Goal: Task Accomplishment & Management: Use online tool/utility

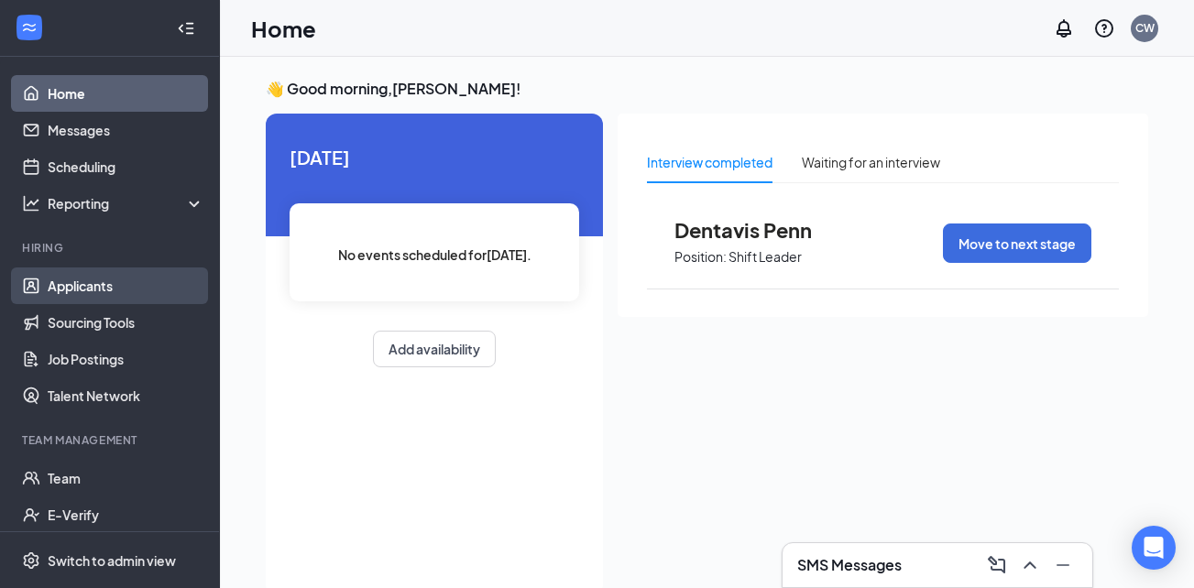
click at [132, 288] on link "Applicants" at bounding box center [126, 286] width 157 height 37
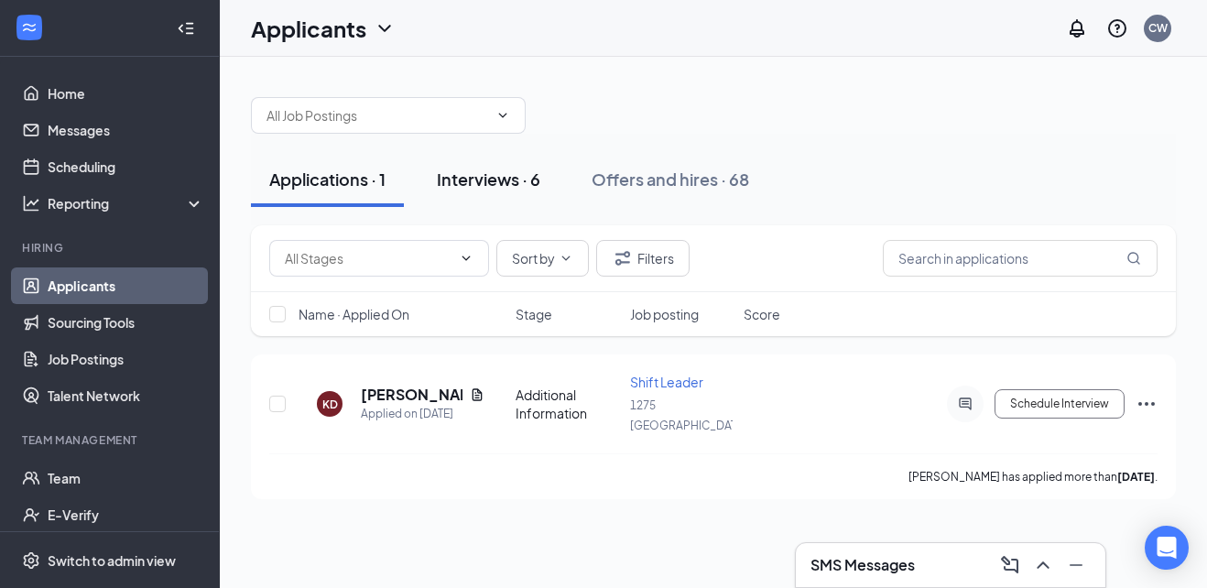
click at [500, 185] on div "Interviews · 6" at bounding box center [489, 179] width 104 height 23
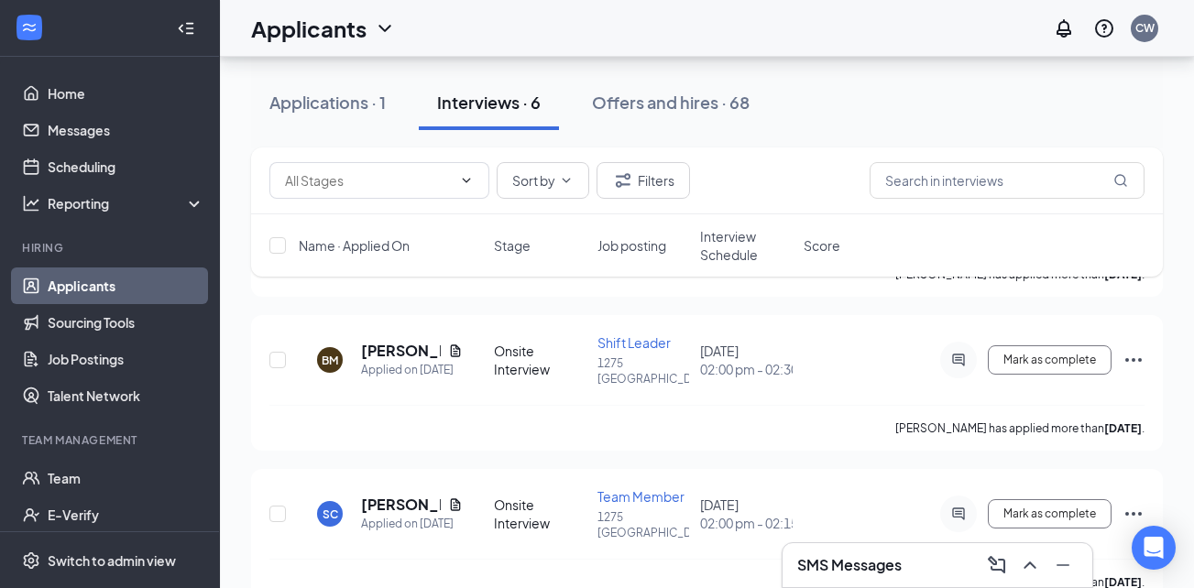
scroll to position [721, 0]
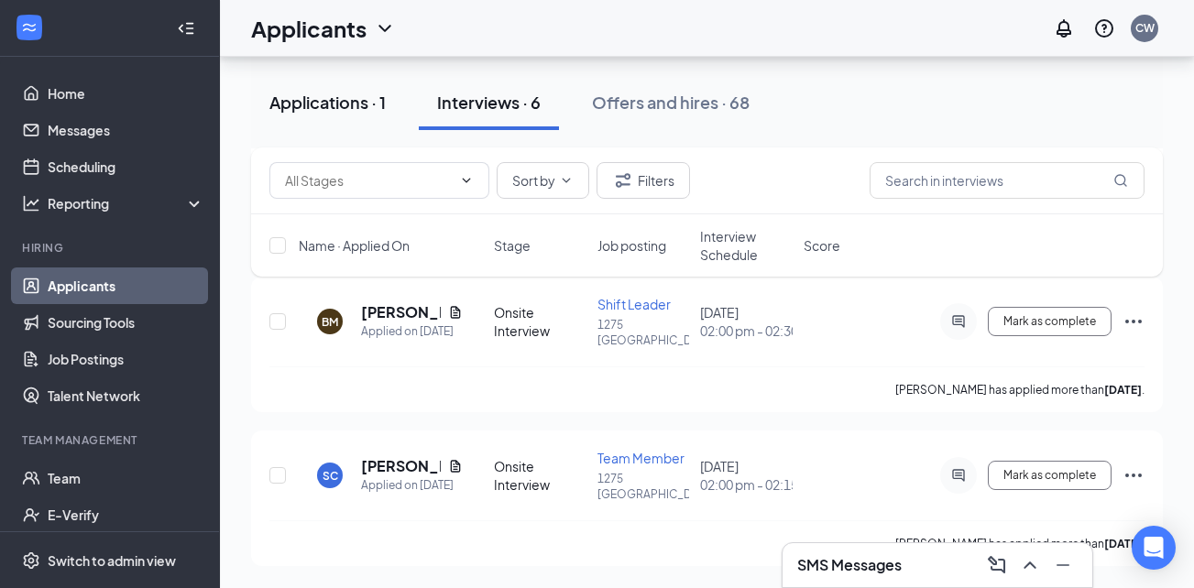
click at [363, 105] on div "Applications · 1" at bounding box center [327, 102] width 116 height 23
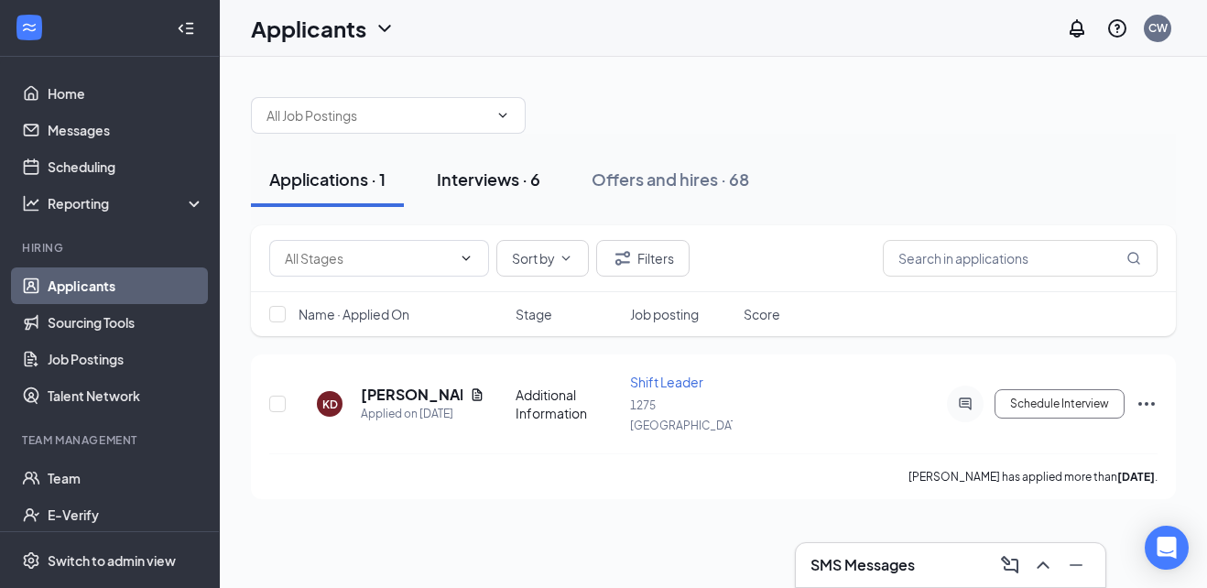
click at [503, 182] on div "Interviews · 6" at bounding box center [489, 179] width 104 height 23
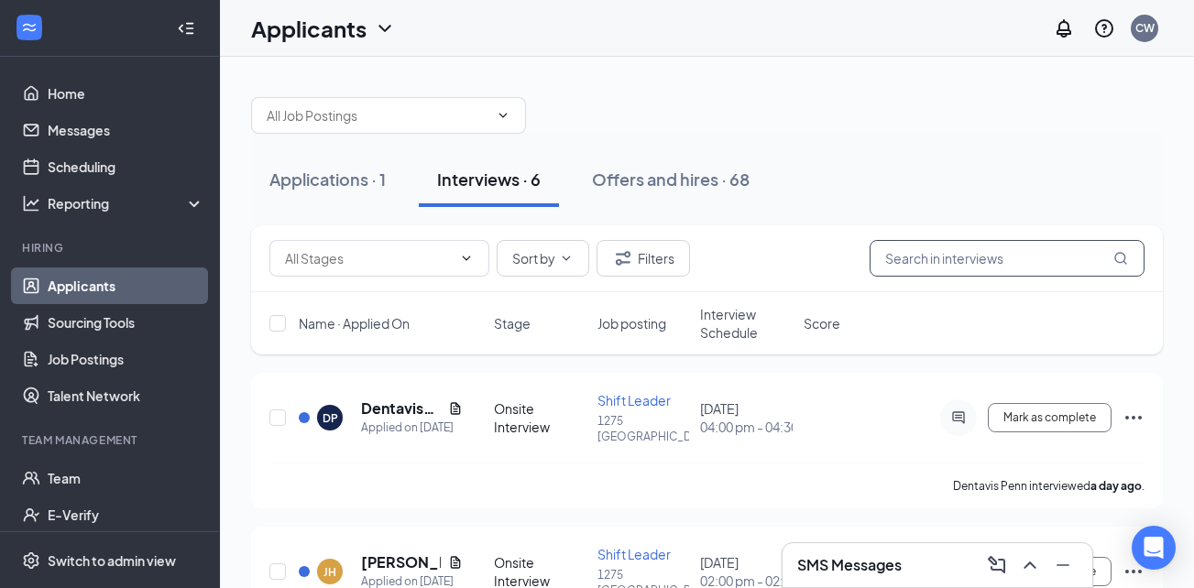
drag, startPoint x: 939, startPoint y: 258, endPoint x: 904, endPoint y: 264, distance: 35.2
click at [939, 258] on input "text" at bounding box center [1006, 258] width 275 height 37
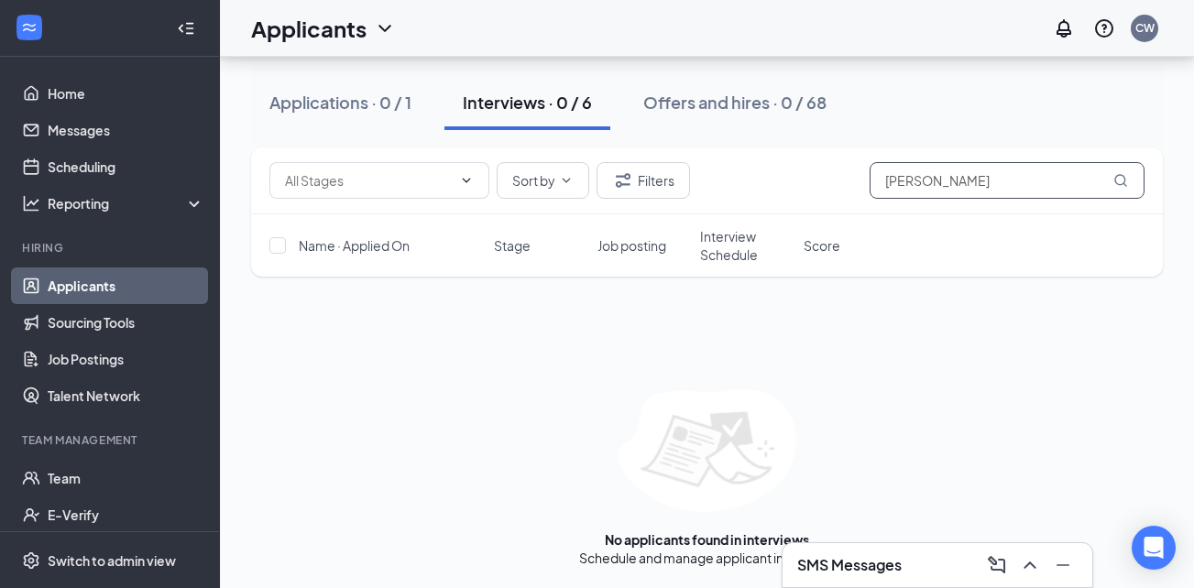
scroll to position [94, 0]
type input "[PERSON_NAME]"
click at [696, 107] on div "Offers and hires · 0 / 68" at bounding box center [734, 102] width 183 height 23
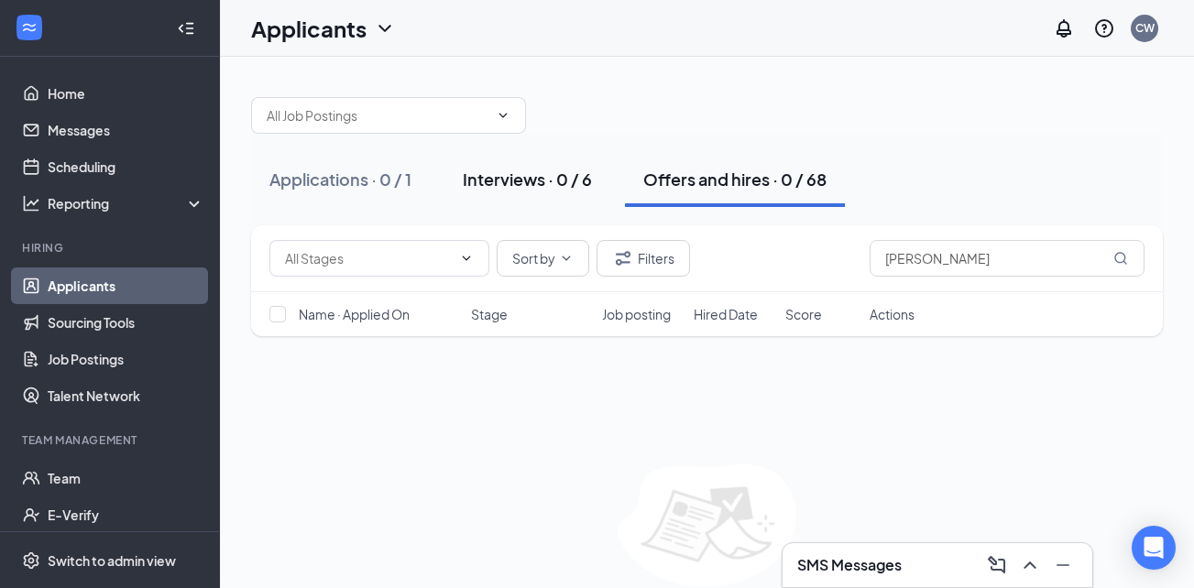
click at [517, 188] on div "Interviews · 0 / 6" at bounding box center [527, 179] width 129 height 23
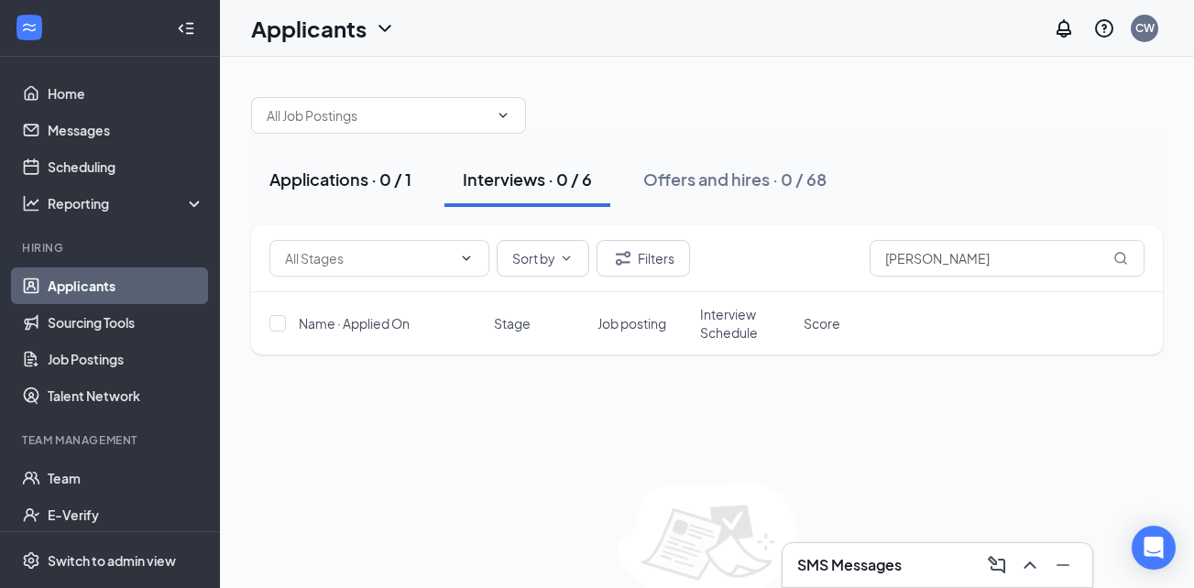
click at [339, 175] on div "Applications · 0 / 1" at bounding box center [340, 179] width 142 height 23
